Goal: Task Accomplishment & Management: Manage account settings

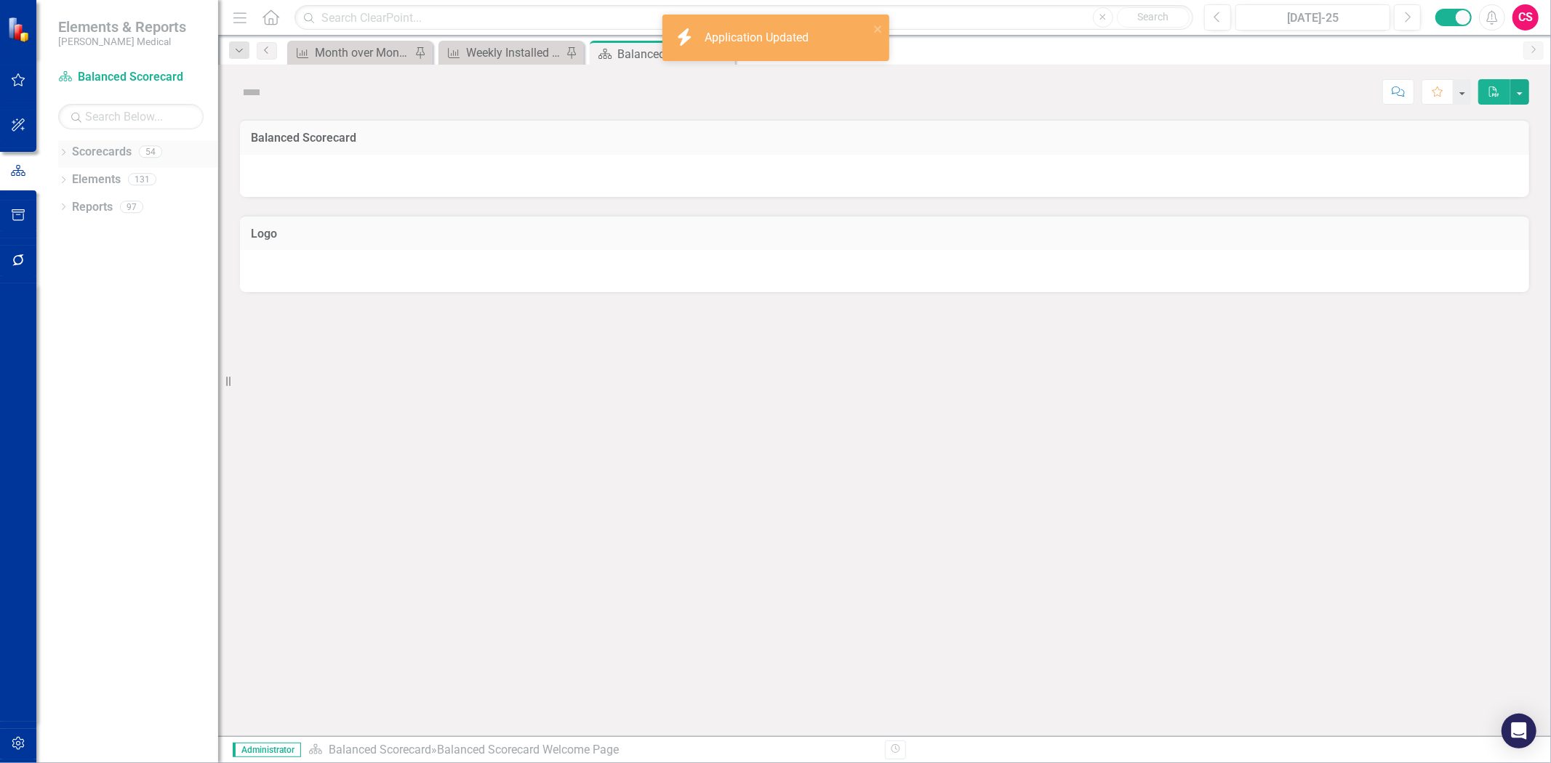
click at [114, 151] on link "Scorecards" at bounding box center [102, 152] width 60 height 17
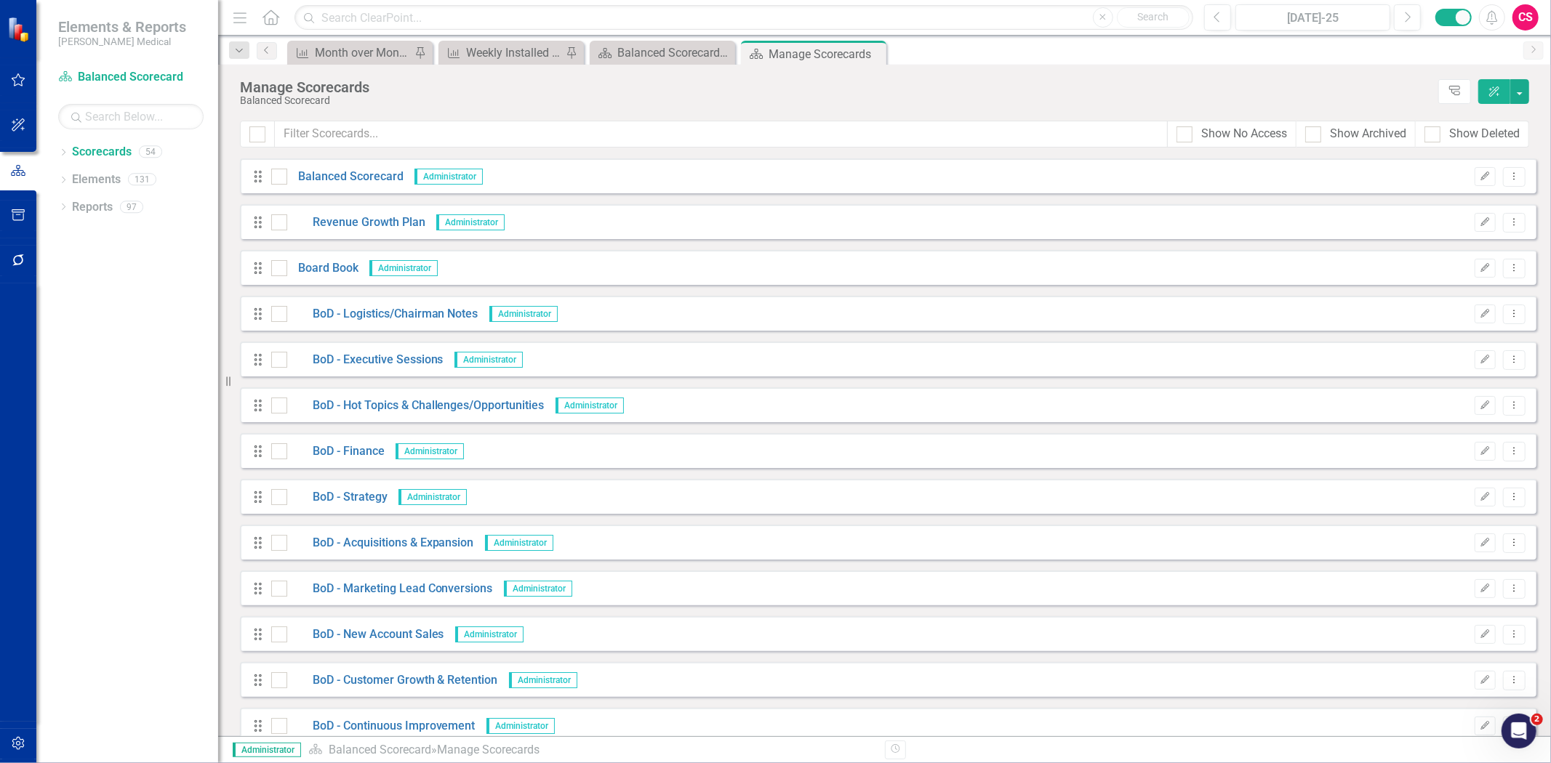
drag, startPoint x: 1375, startPoint y: 128, endPoint x: 1362, endPoint y: 122, distance: 14.3
click at [1375, 128] on div "Show Archived" at bounding box center [1368, 134] width 76 height 17
click at [1444, 131] on div "Show Deleted" at bounding box center [1471, 134] width 95 height 17
click at [1258, 135] on div "Show No Access" at bounding box center [1244, 134] width 86 height 17
click at [1186, 135] on input "Show No Access" at bounding box center [1180, 130] width 9 height 9
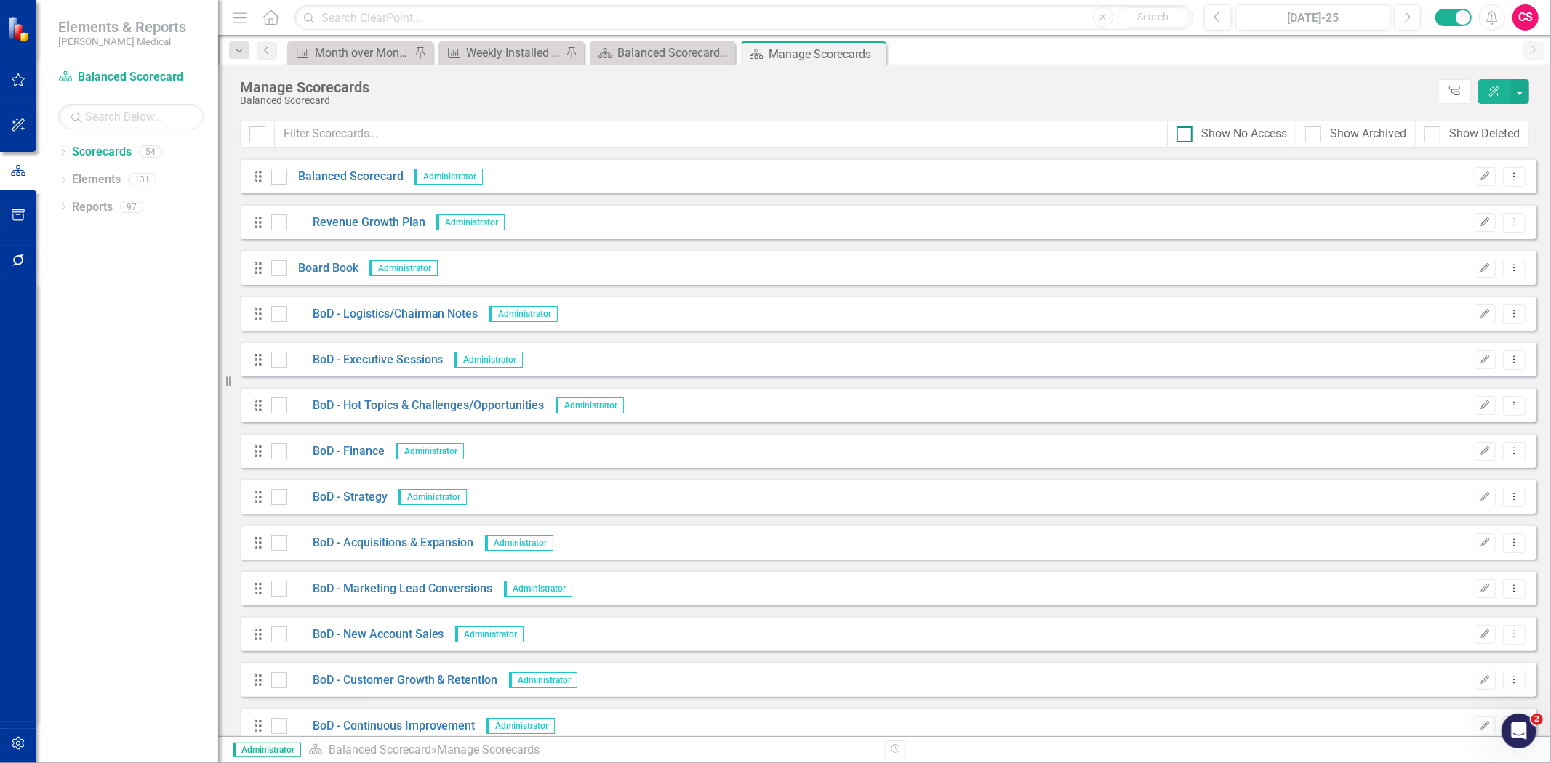
checkbox input "true"
click at [1391, 132] on div "Show Archived" at bounding box center [1368, 134] width 76 height 17
click at [1314, 132] on input "Show Archived" at bounding box center [1309, 130] width 9 height 9
checkbox input "true"
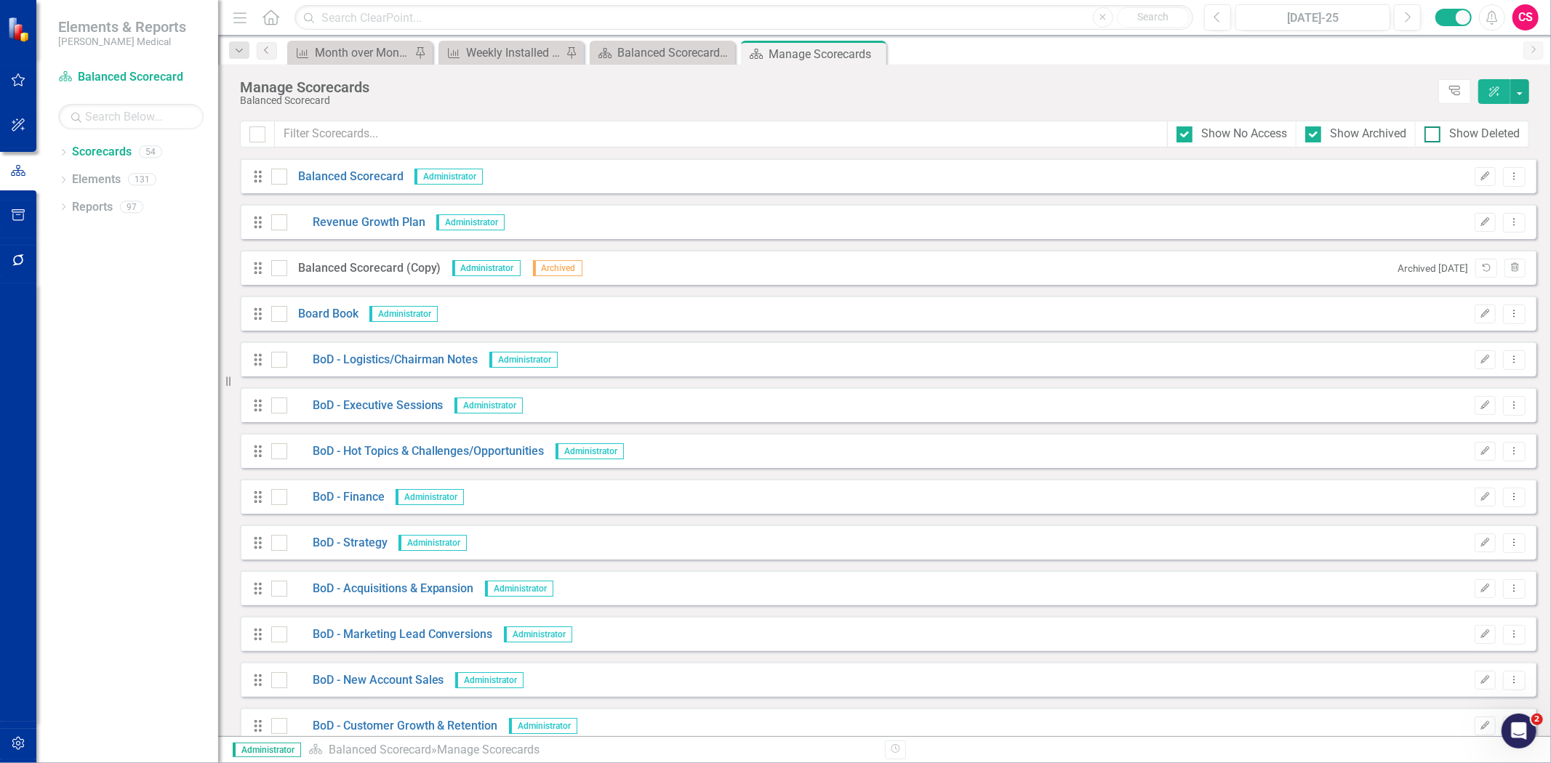
click at [1444, 142] on div "Show Deleted" at bounding box center [1471, 134] width 95 height 17
click at [1433, 136] on input "Show Deleted" at bounding box center [1428, 130] width 9 height 9
checkbox input "true"
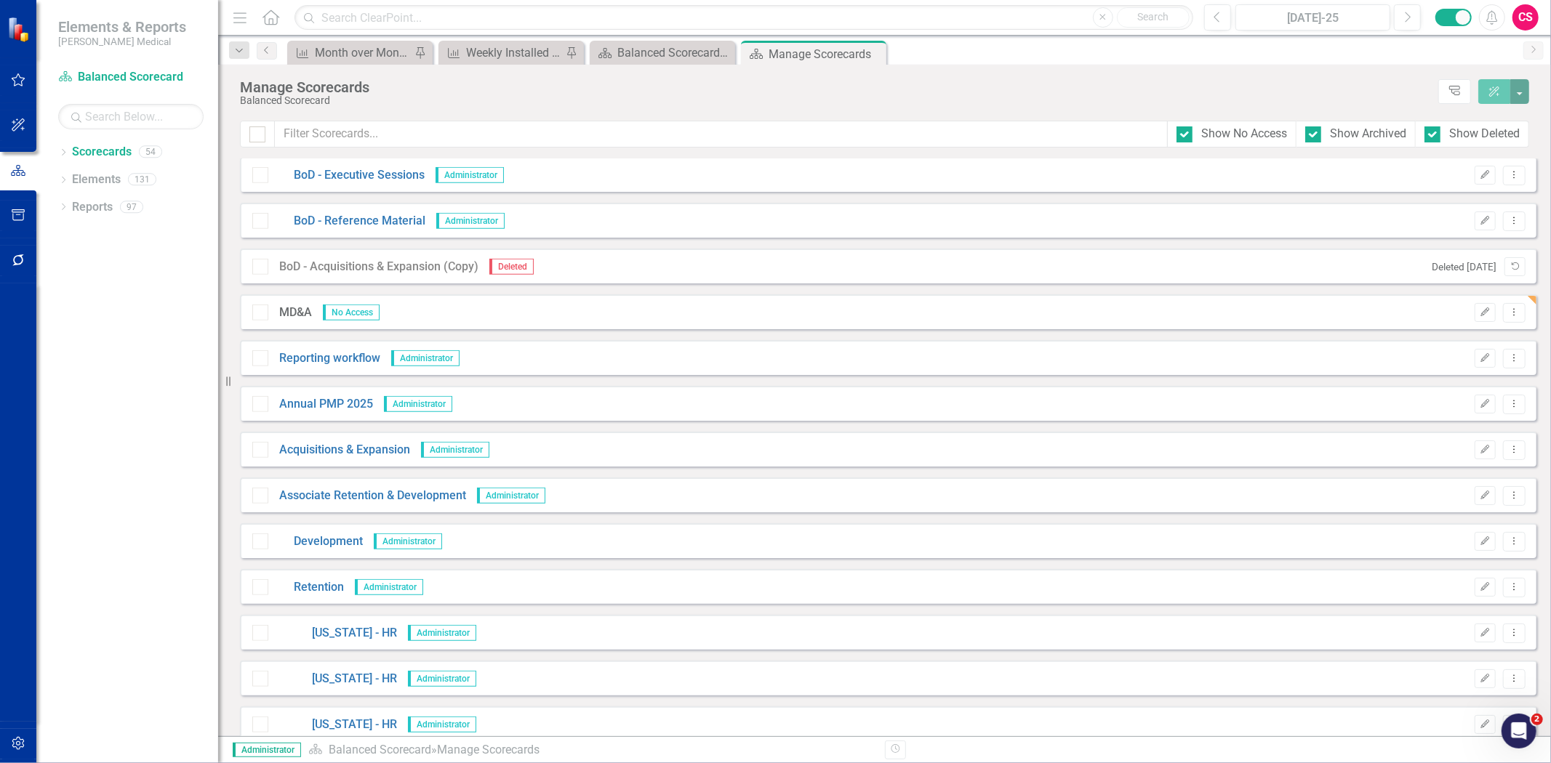
scroll to position [969, 0]
click at [1474, 310] on button "Edit" at bounding box center [1484, 306] width 21 height 19
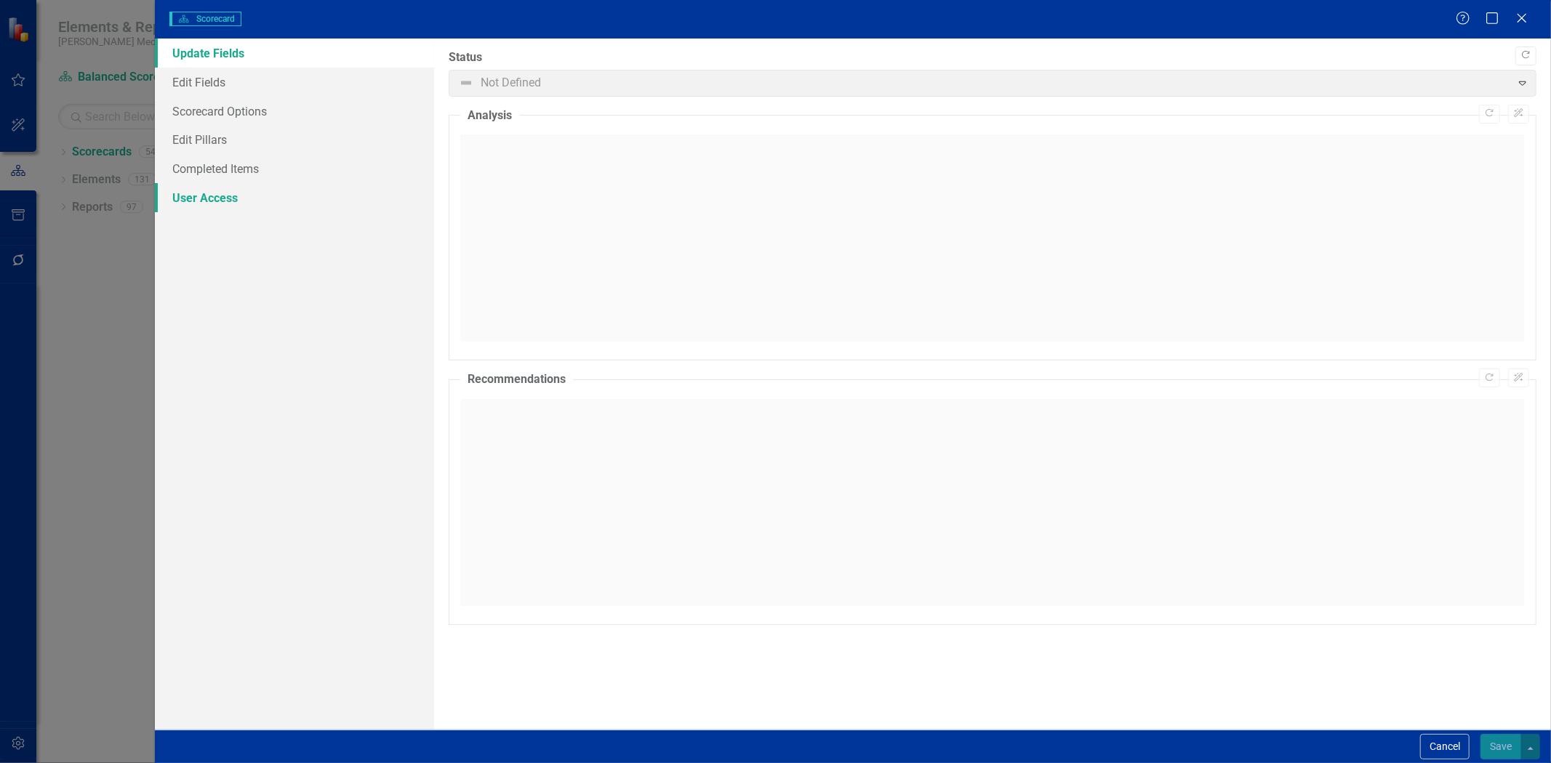
click at [356, 194] on link "User Access" at bounding box center [294, 197] width 279 height 29
click at [366, 189] on link "User Access" at bounding box center [294, 197] width 279 height 29
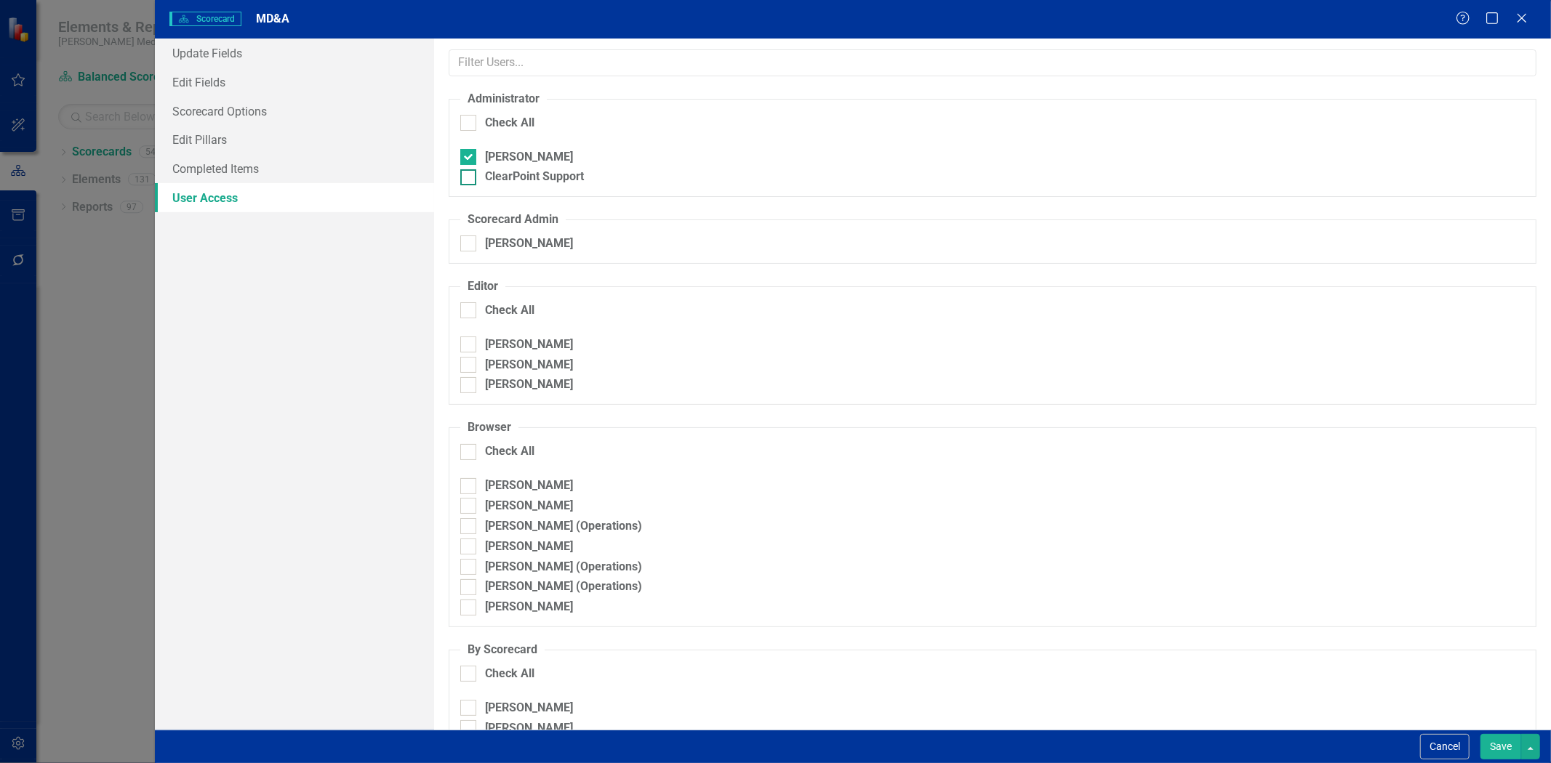
click at [515, 175] on div "ClearPoint Support" at bounding box center [534, 177] width 99 height 17
click at [470, 175] on input "ClearPoint Support" at bounding box center [464, 173] width 9 height 9
checkbox input "true"
click at [1500, 742] on button "Save" at bounding box center [1500, 746] width 41 height 25
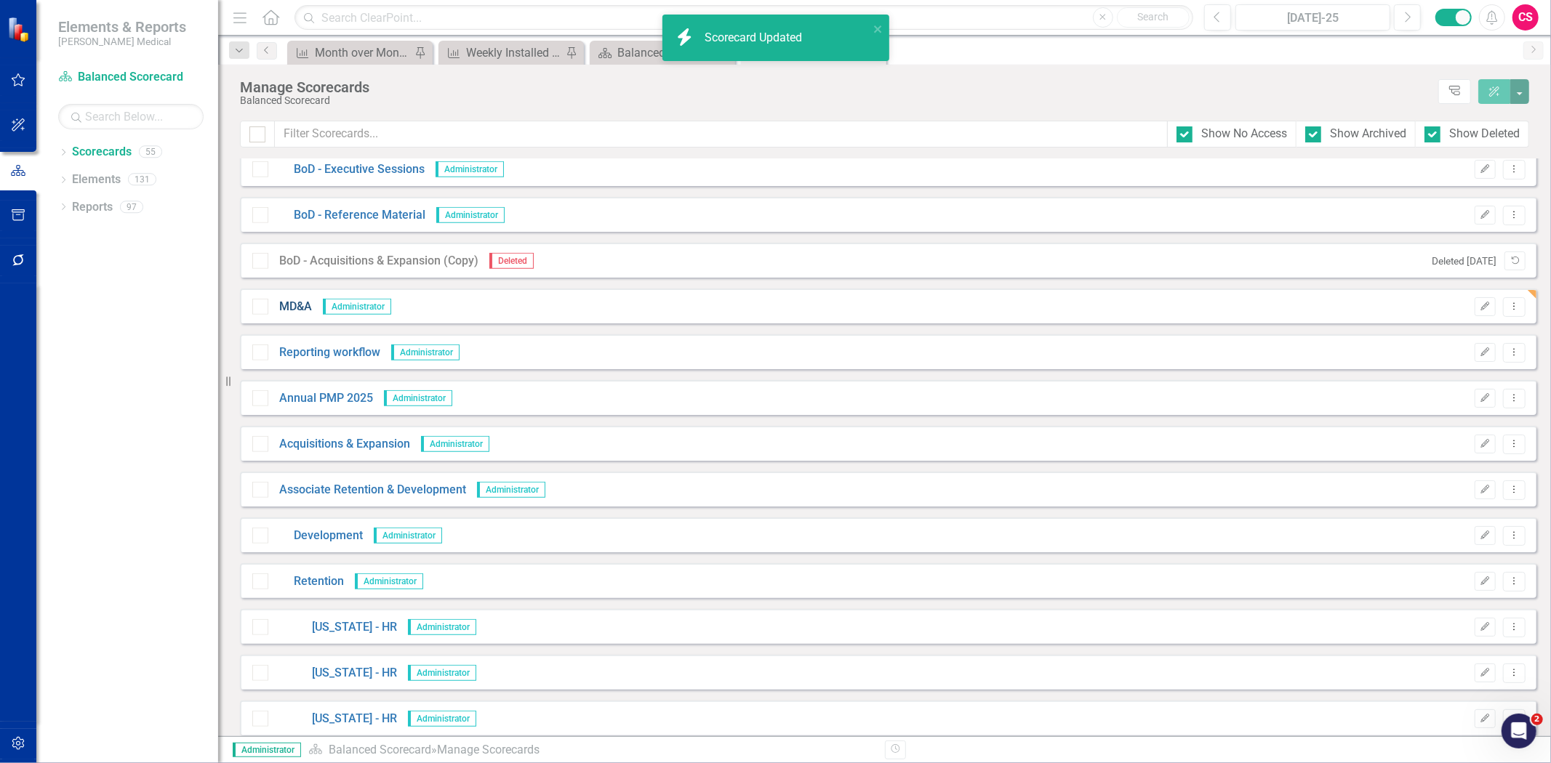
click at [291, 308] on link "MD&A" at bounding box center [290, 307] width 44 height 17
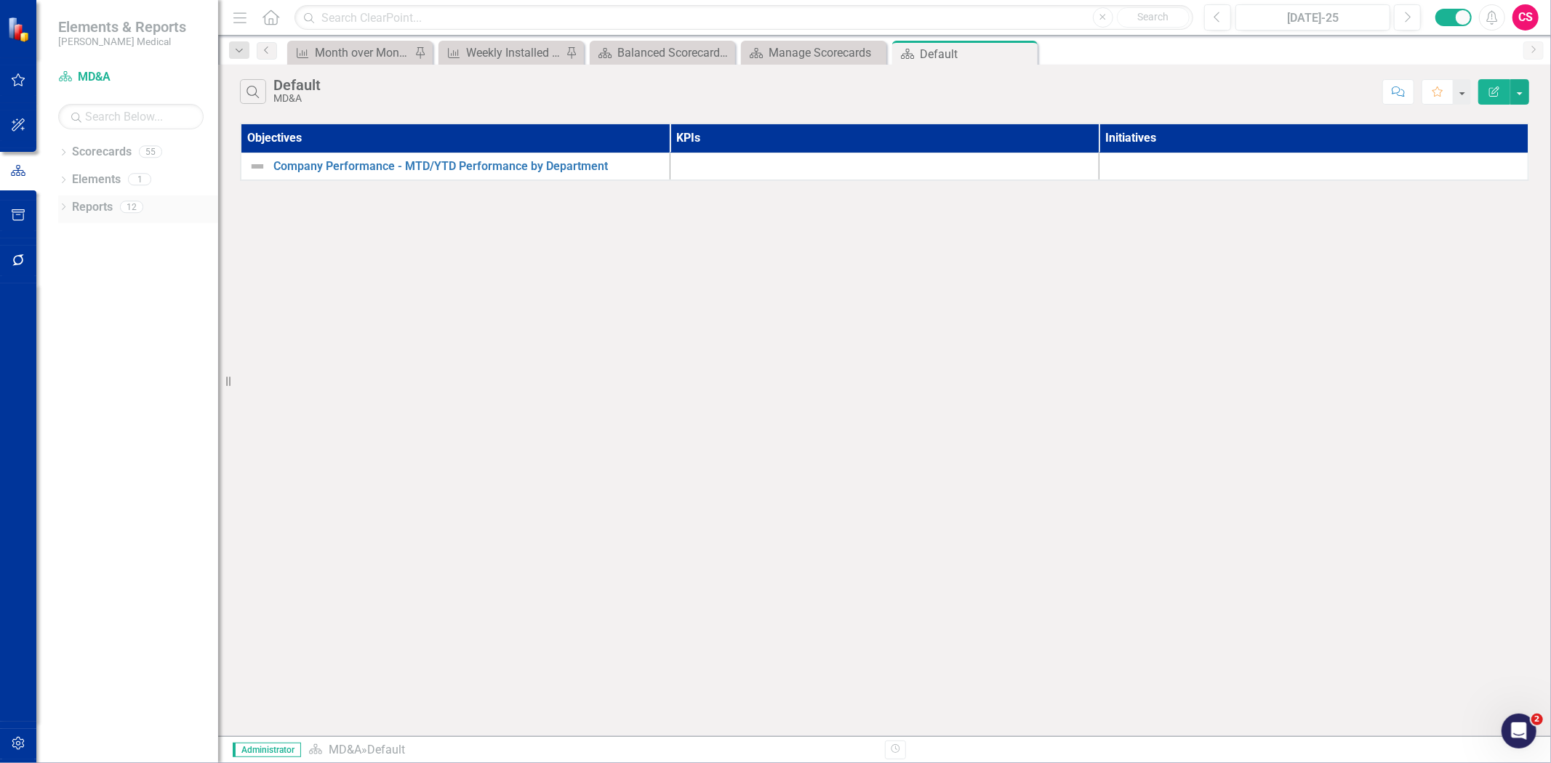
click at [85, 215] on link "Reports" at bounding box center [92, 207] width 41 height 17
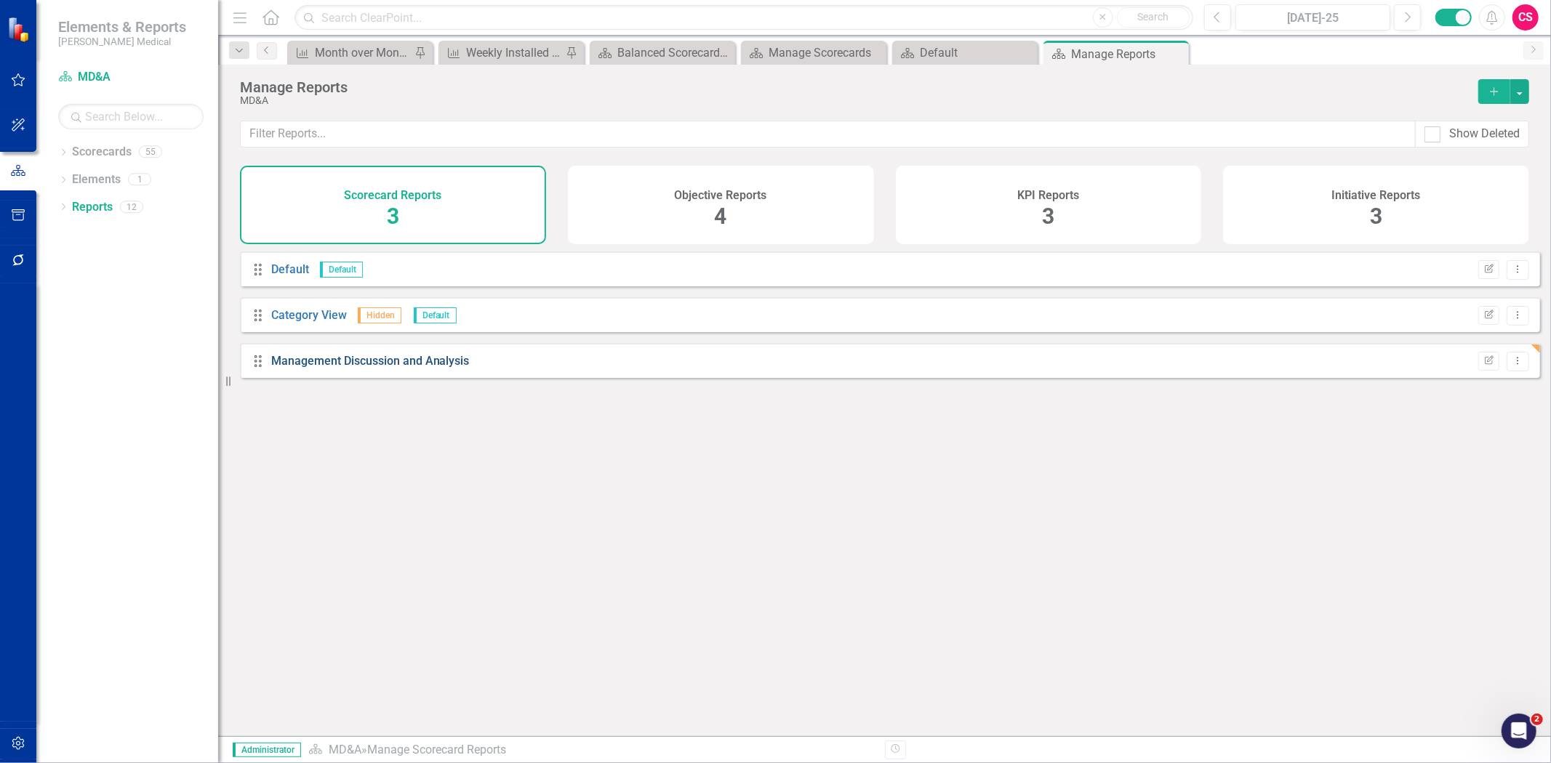
click at [307, 368] on link "Management Discussion and Analysis" at bounding box center [370, 361] width 198 height 14
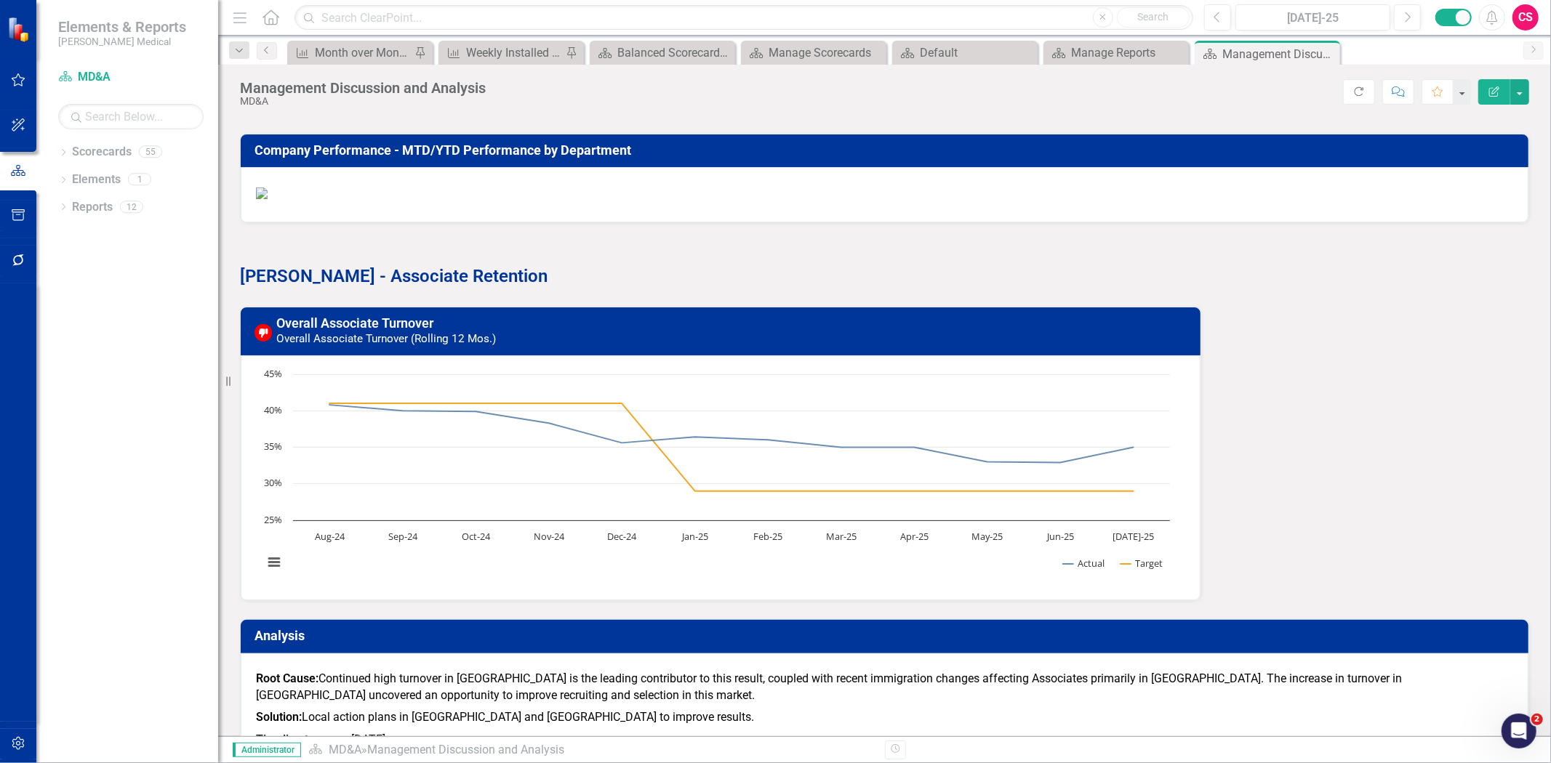
scroll to position [646, 0]
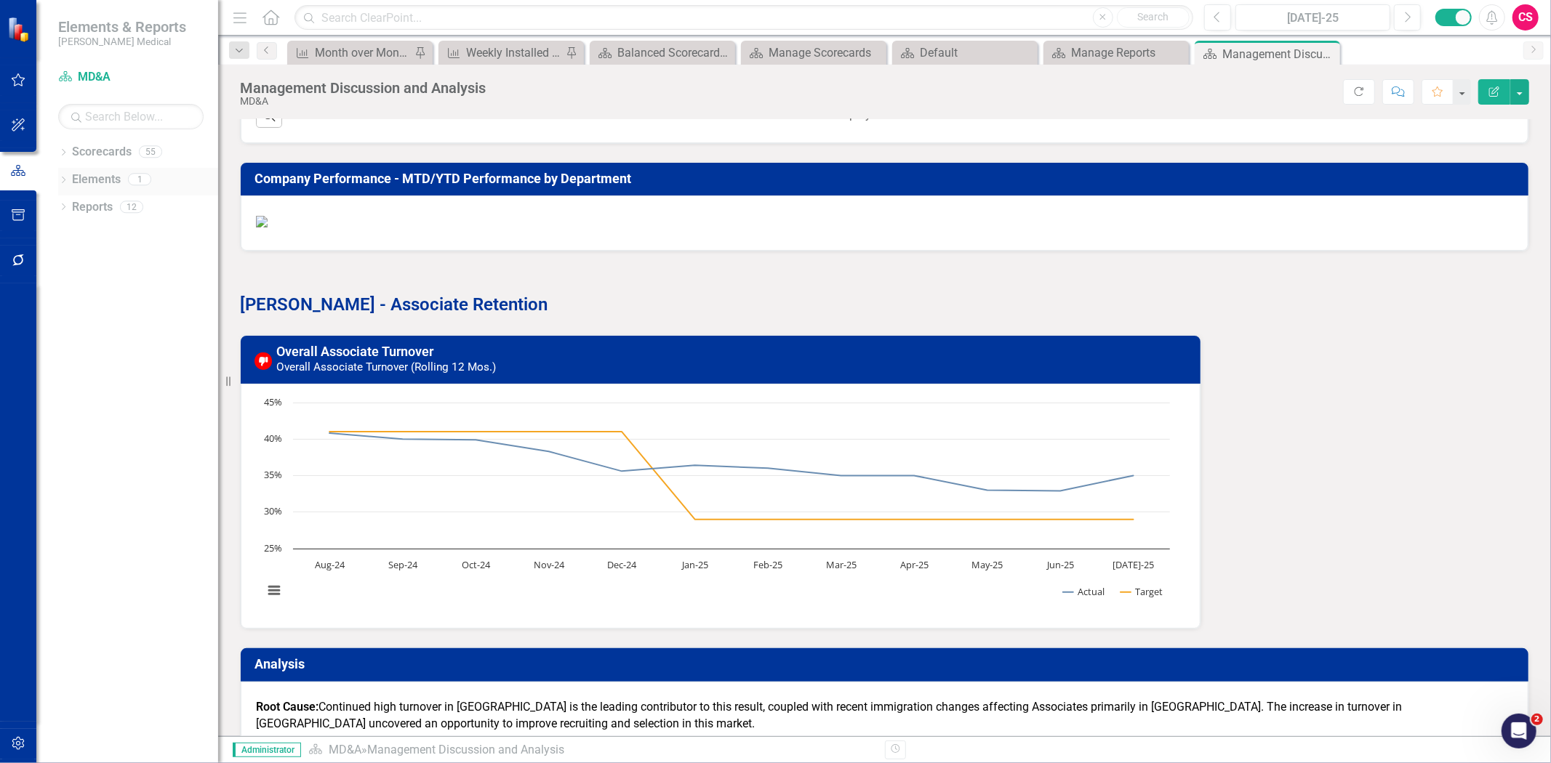
click at [94, 179] on link "Elements" at bounding box center [96, 180] width 49 height 17
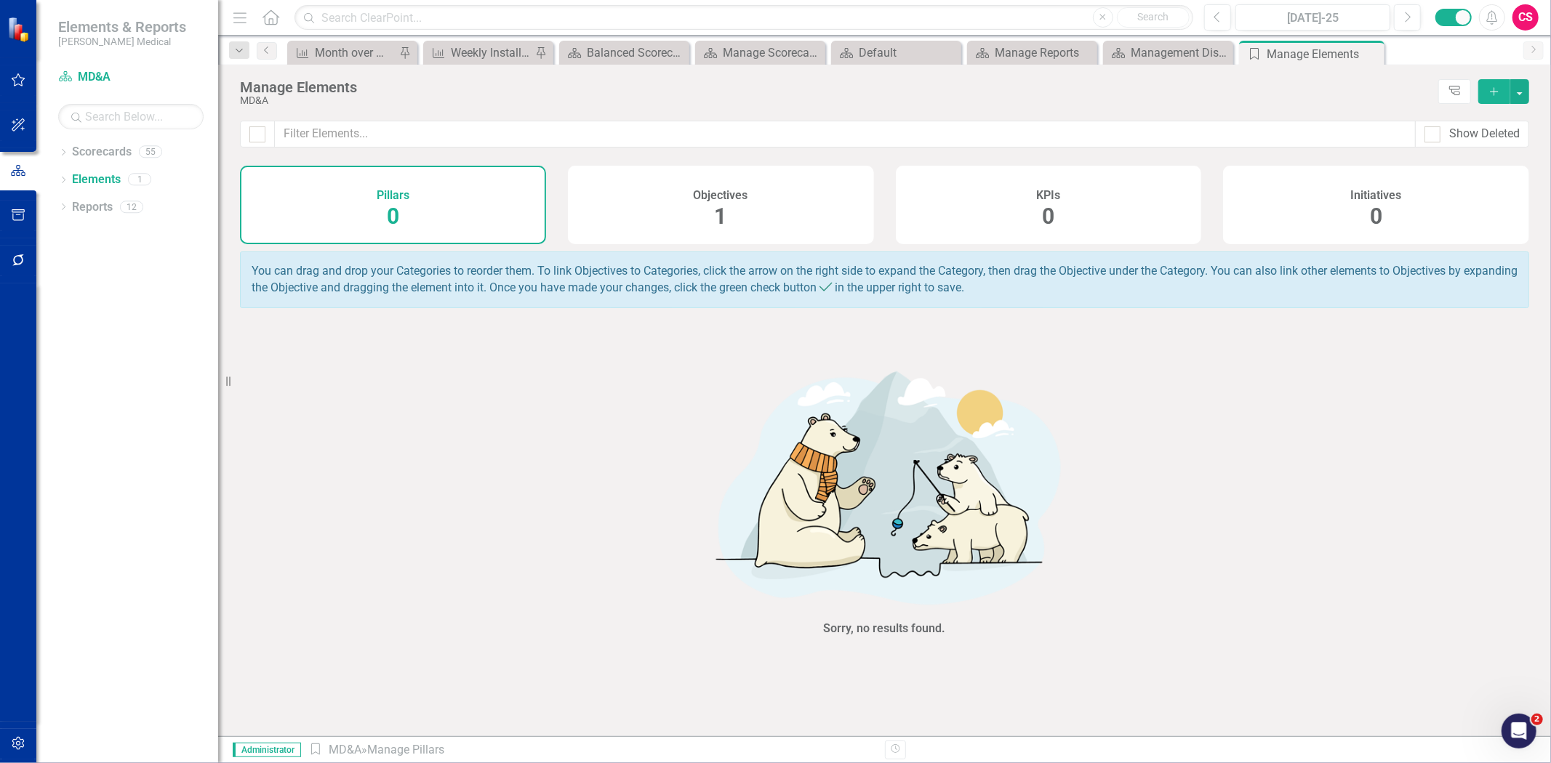
click at [707, 209] on div "Objectives 1" at bounding box center [721, 205] width 306 height 79
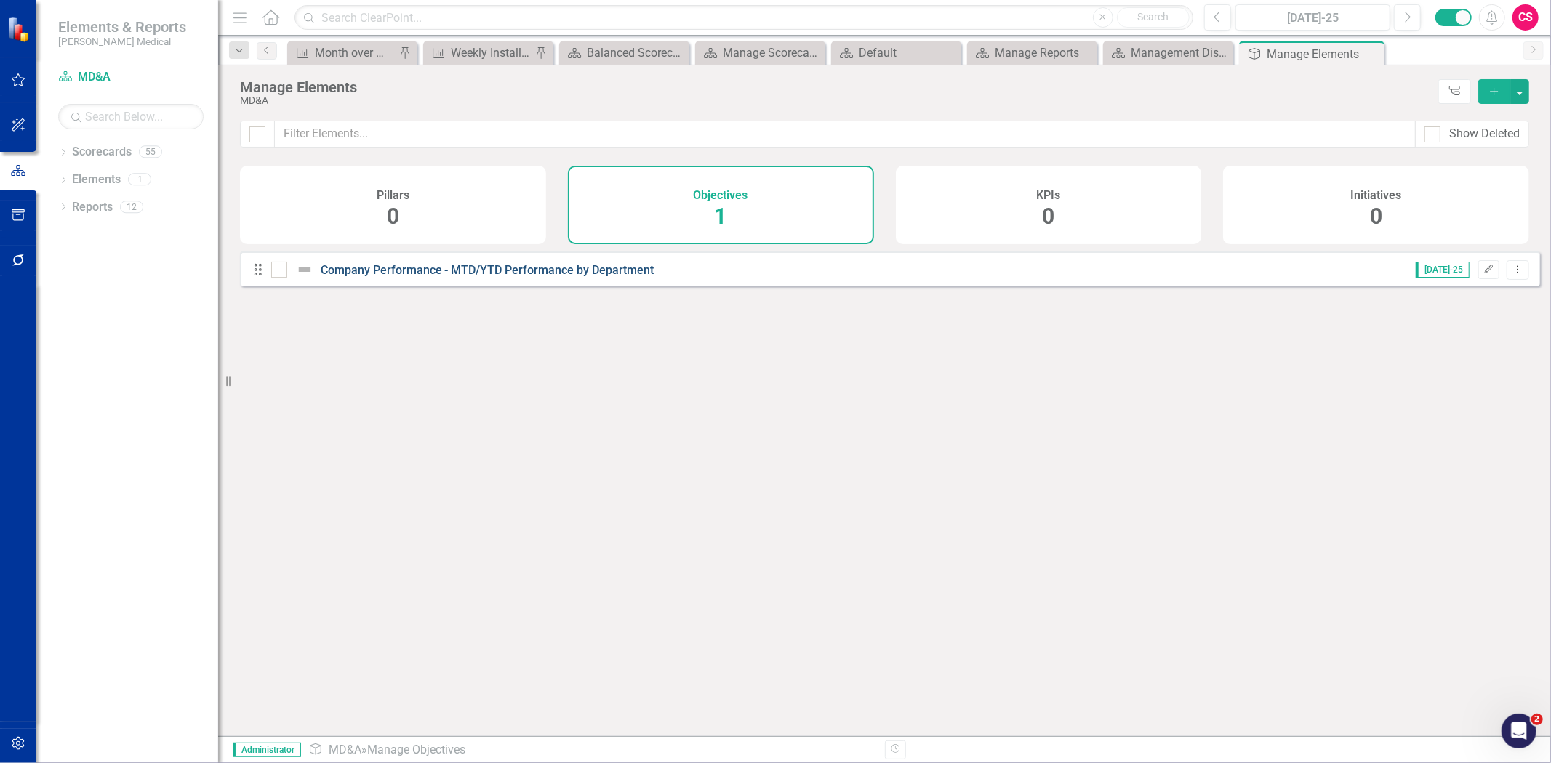
drag, startPoint x: 524, startPoint y: 265, endPoint x: 523, endPoint y: 274, distance: 9.5
click at [523, 274] on div "Drag Company Performance - MTD/YTD Performance by Department [DATE]-25 Edit Dro…" at bounding box center [890, 269] width 1300 height 35
click at [523, 274] on link "Company Performance - MTD/YTD Performance by Department" at bounding box center [488, 270] width 334 height 14
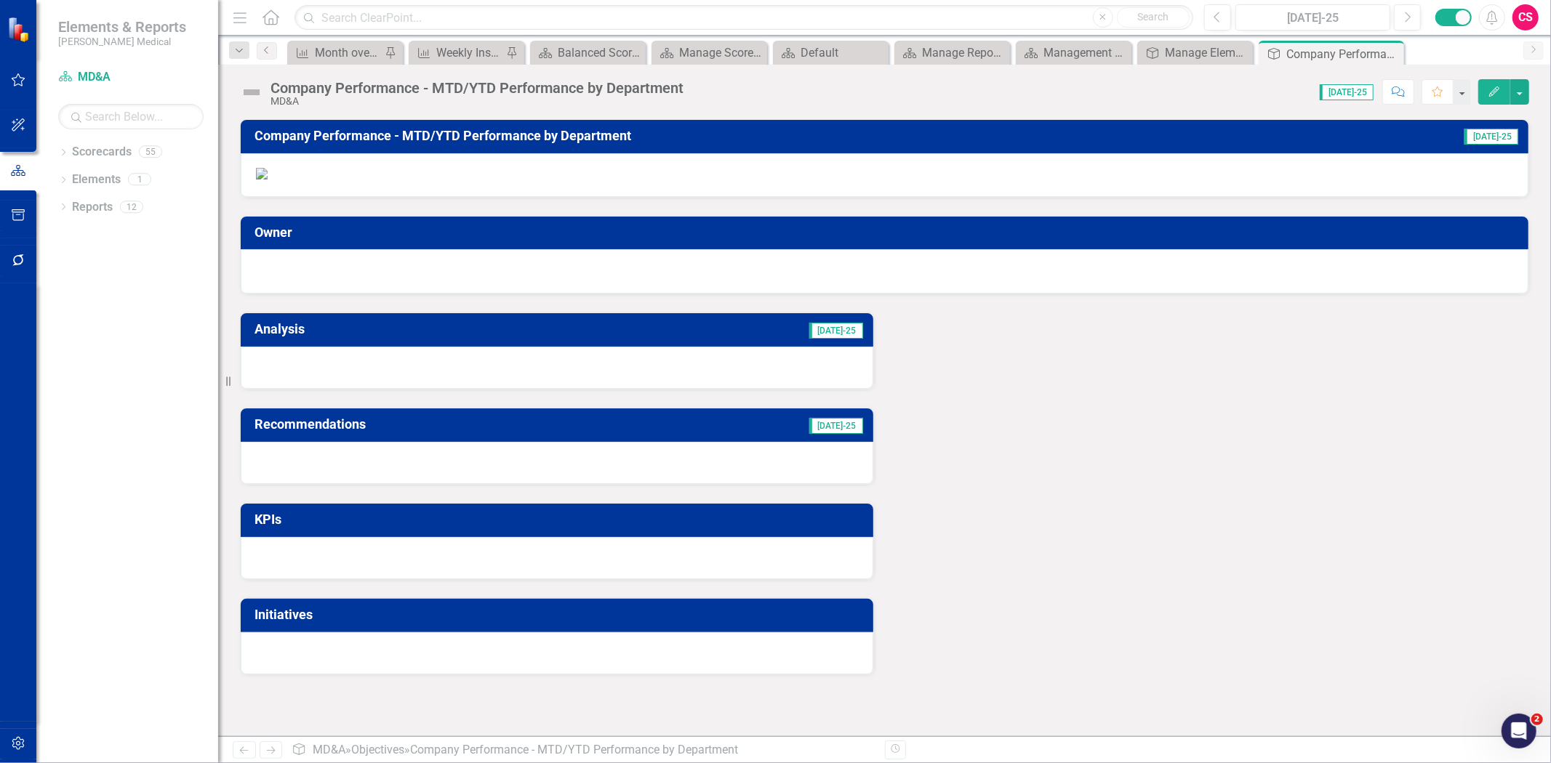
scroll to position [480, 0]
